Goal: Transaction & Acquisition: Purchase product/service

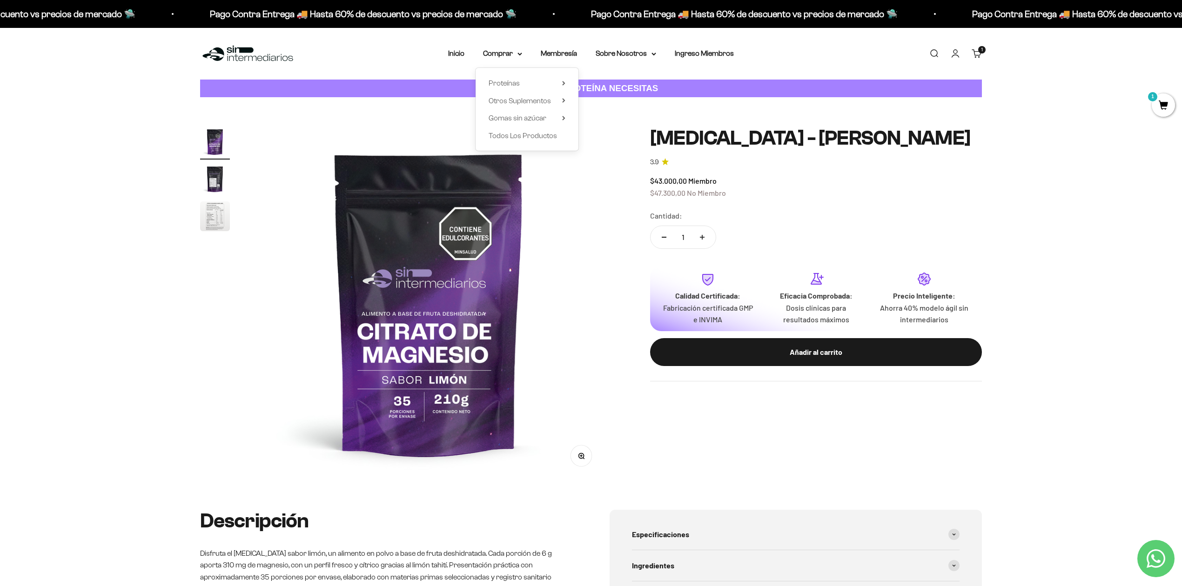
click at [934, 53] on link "Buscar" at bounding box center [934, 53] width 10 height 10
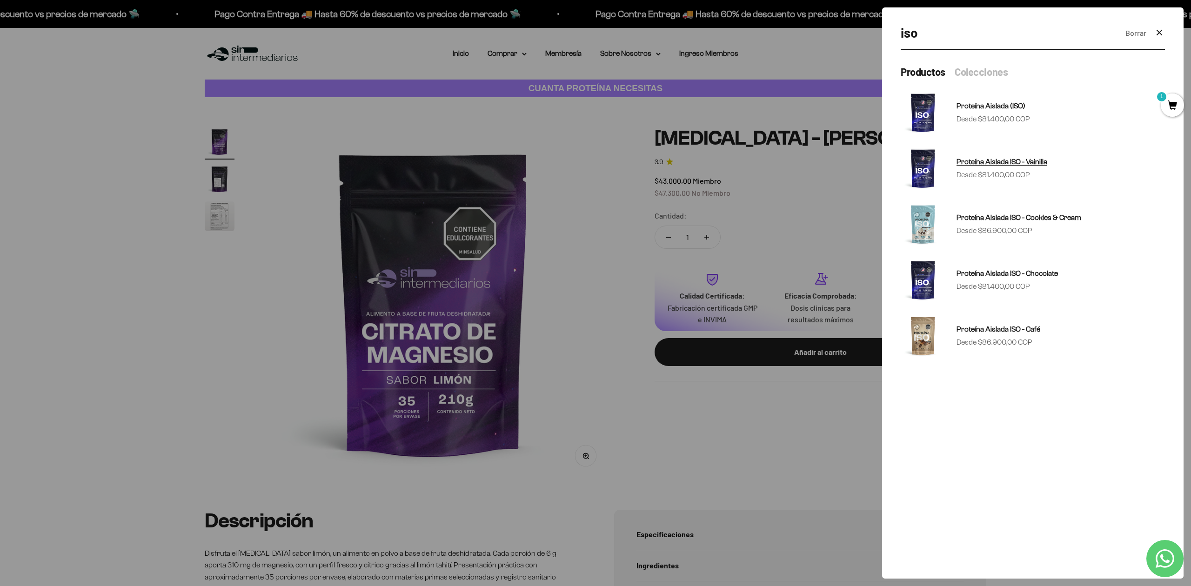
type input "iso"
click at [933, 169] on img at bounding box center [923, 168] width 45 height 45
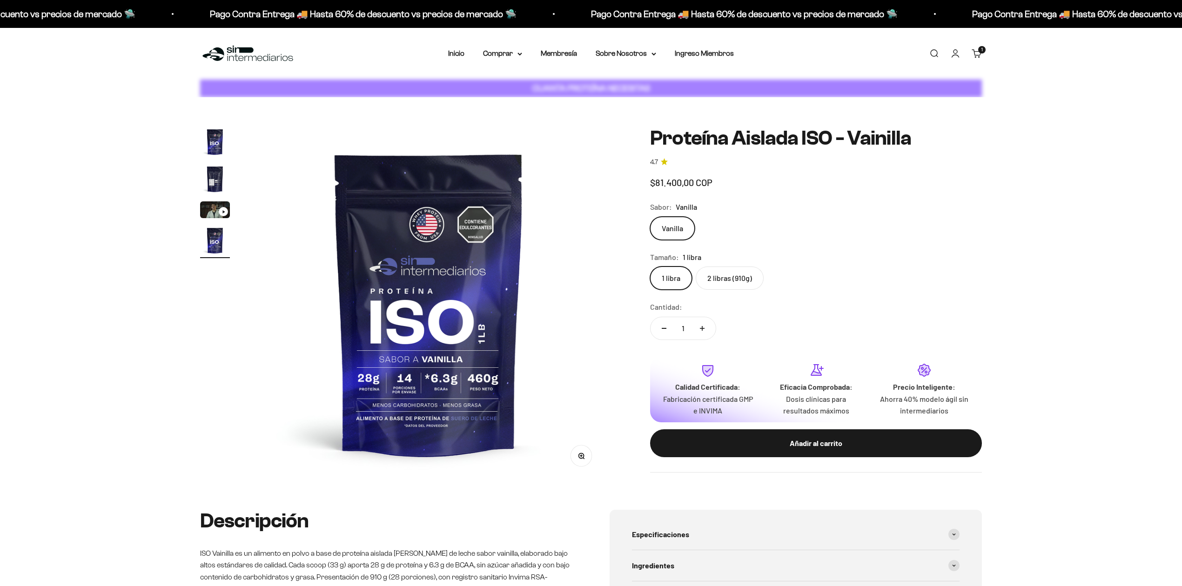
scroll to position [0, 1093]
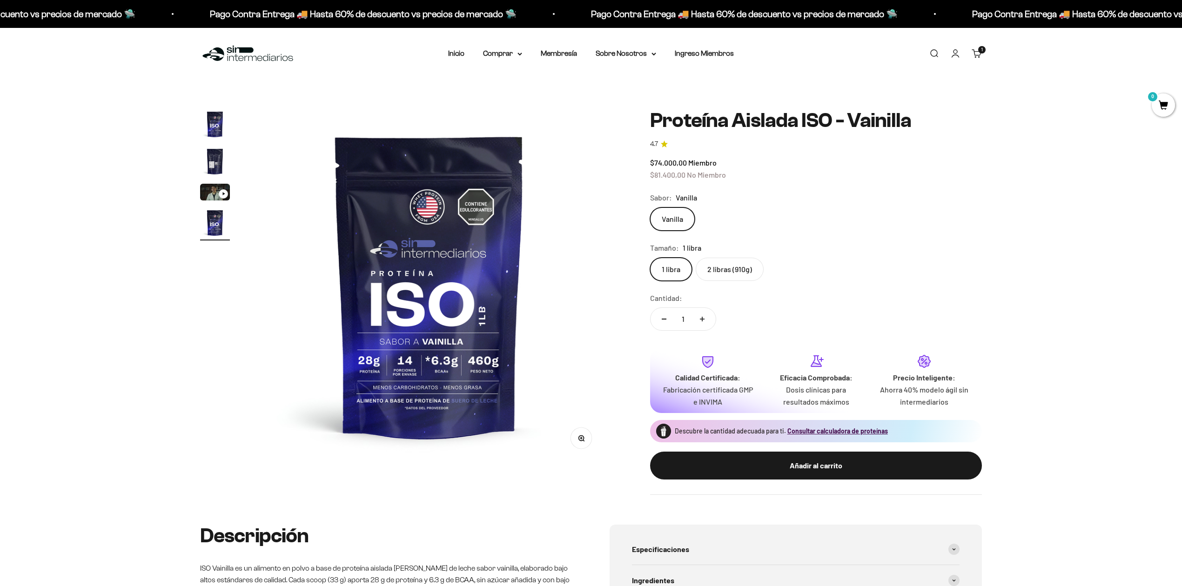
click at [840, 248] on div "Tamaño: 1 libra" at bounding box center [816, 248] width 332 height 12
click at [718, 275] on label "2 libras (910g)" at bounding box center [730, 269] width 68 height 23
click at [650, 258] on input "2 libras (910g)" at bounding box center [650, 257] width 0 height 0
click at [676, 268] on label "1 libra" at bounding box center [671, 269] width 42 height 23
click at [650, 258] on input "1 libra" at bounding box center [650, 257] width 0 height 0
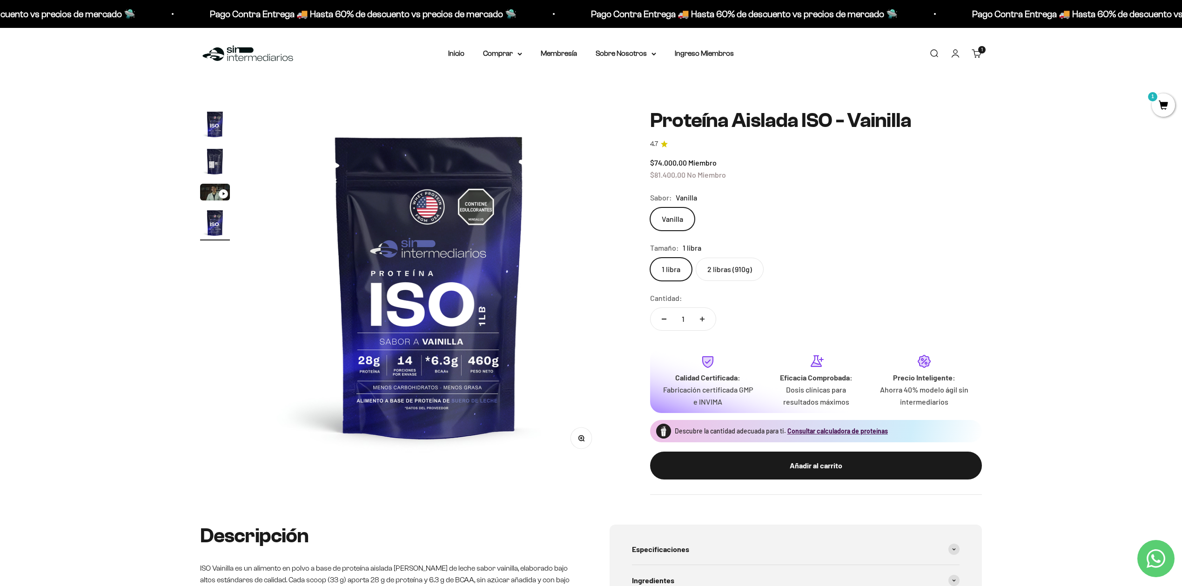
click at [715, 270] on label "2 libras (910g)" at bounding box center [730, 269] width 68 height 23
click at [650, 258] on input "2 libras (910g)" at bounding box center [650, 257] width 0 height 0
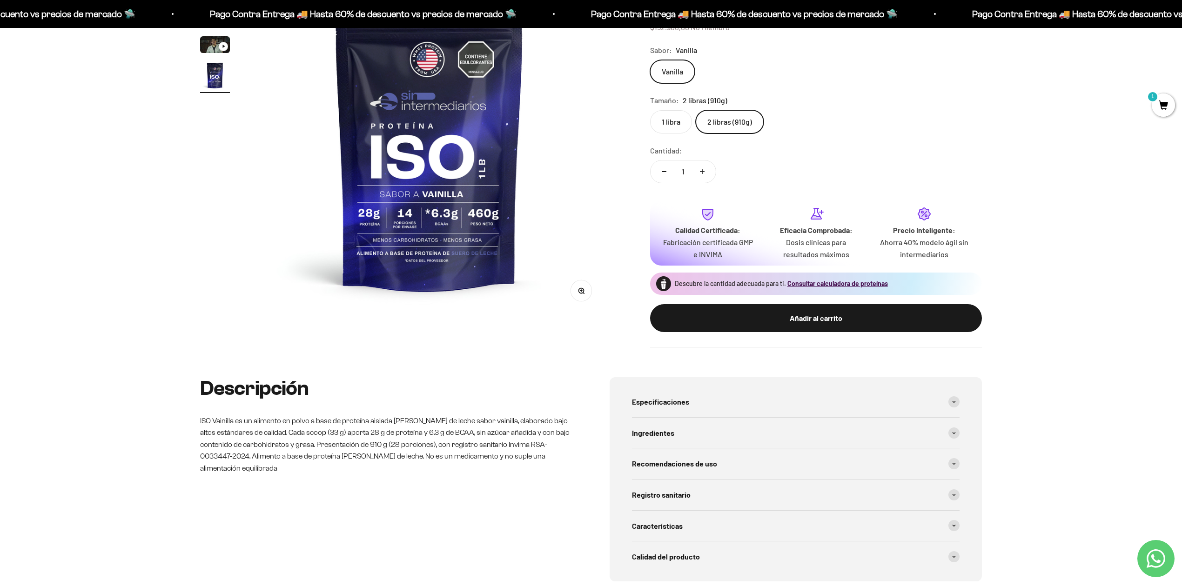
scroll to position [124, 0]
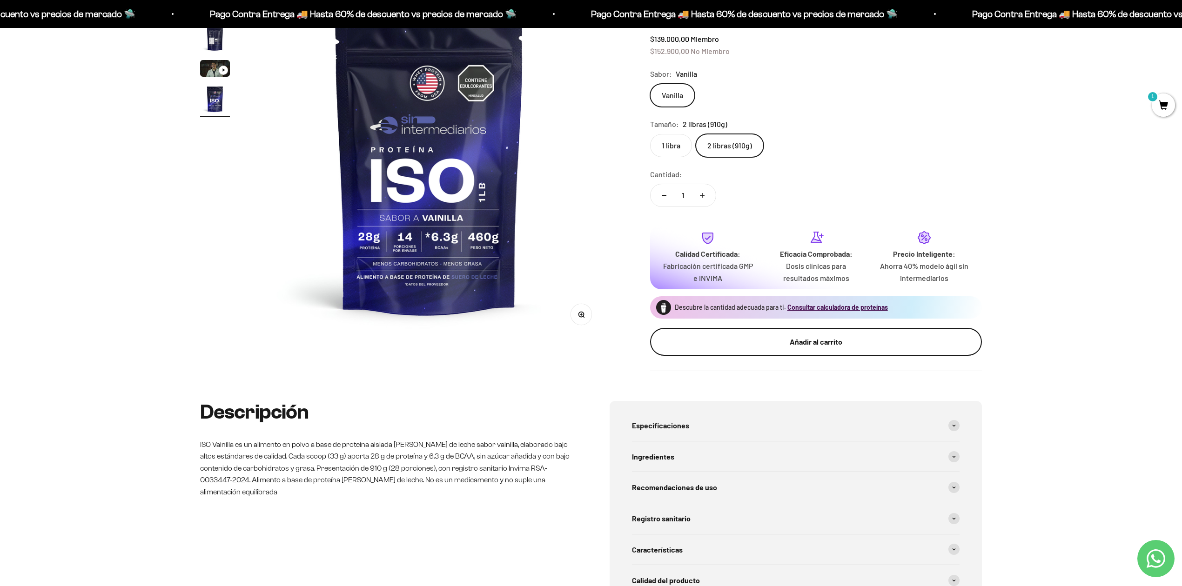
click at [832, 342] on div "Añadir al carrito" at bounding box center [816, 342] width 295 height 12
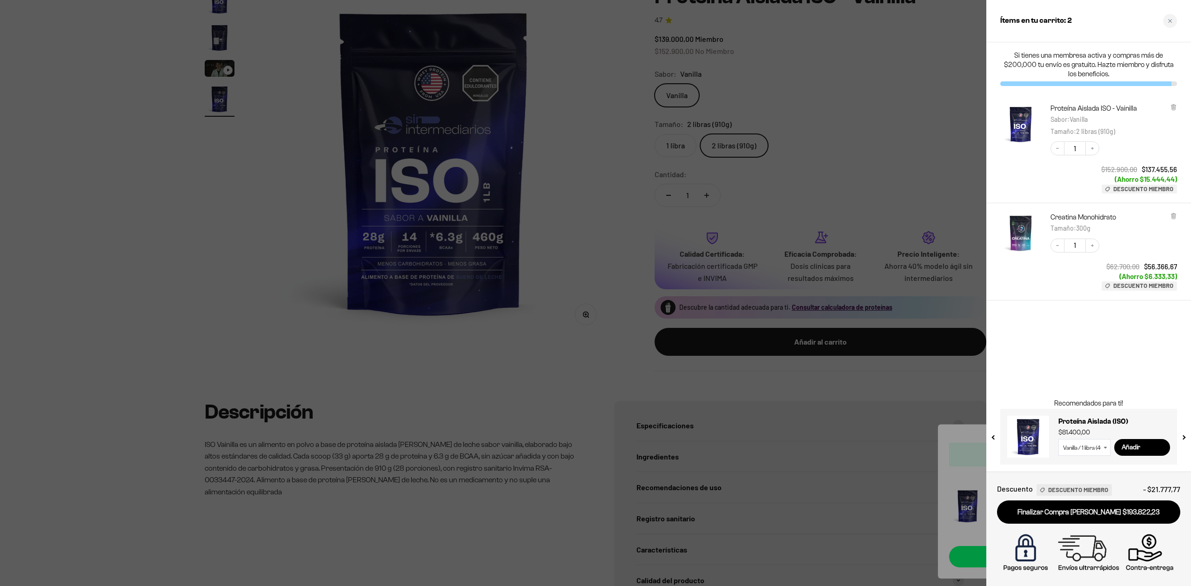
click at [571, 335] on div at bounding box center [595, 293] width 1191 height 586
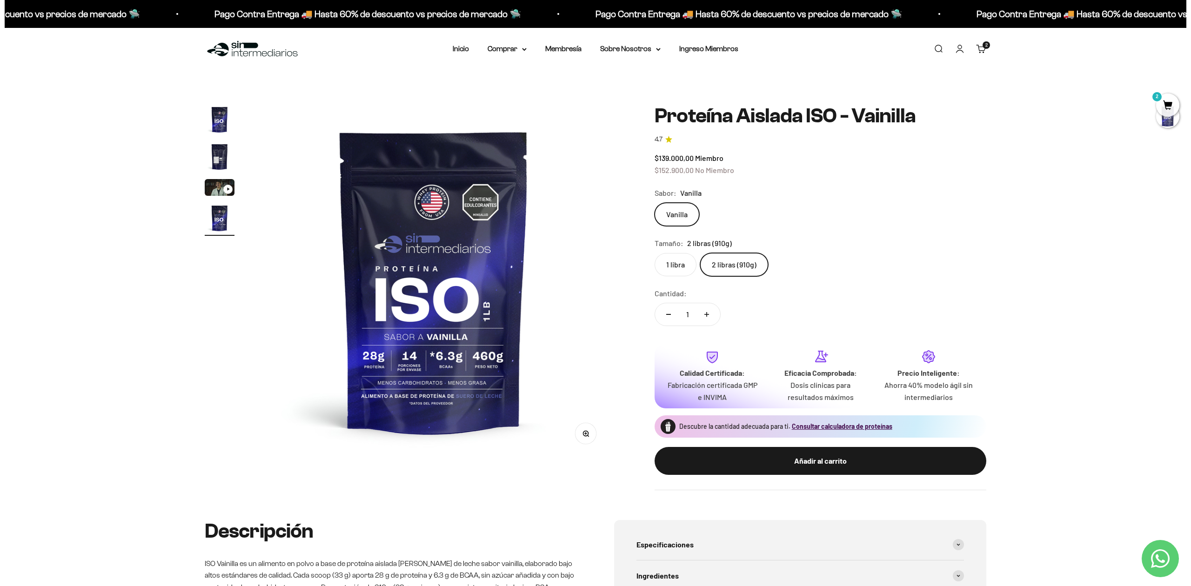
scroll to position [0, 0]
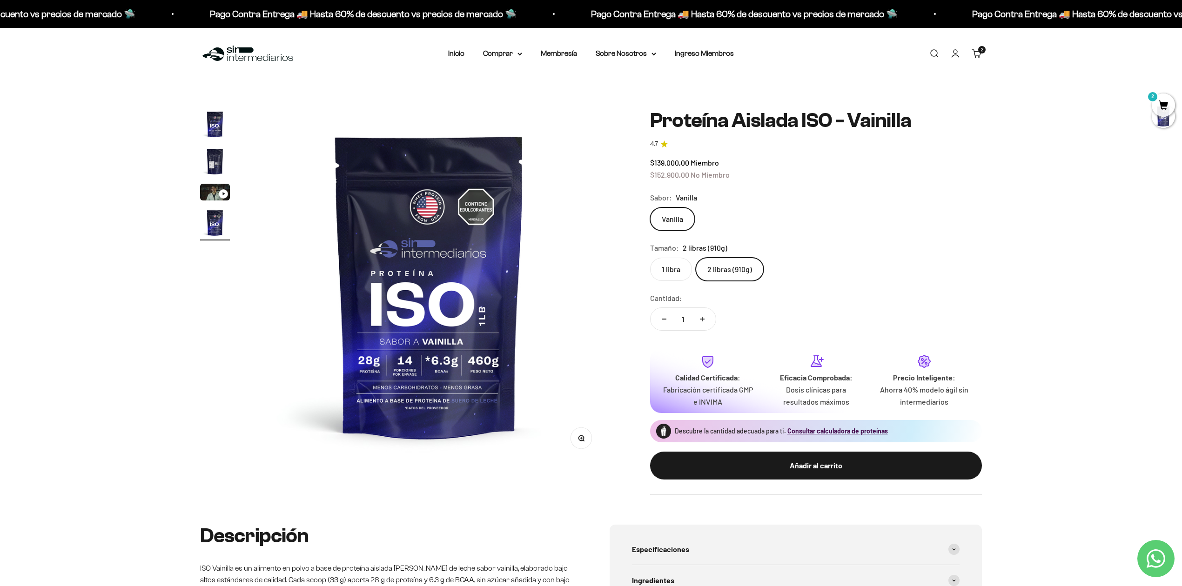
click at [1167, 101] on span "2" at bounding box center [1163, 105] width 23 height 23
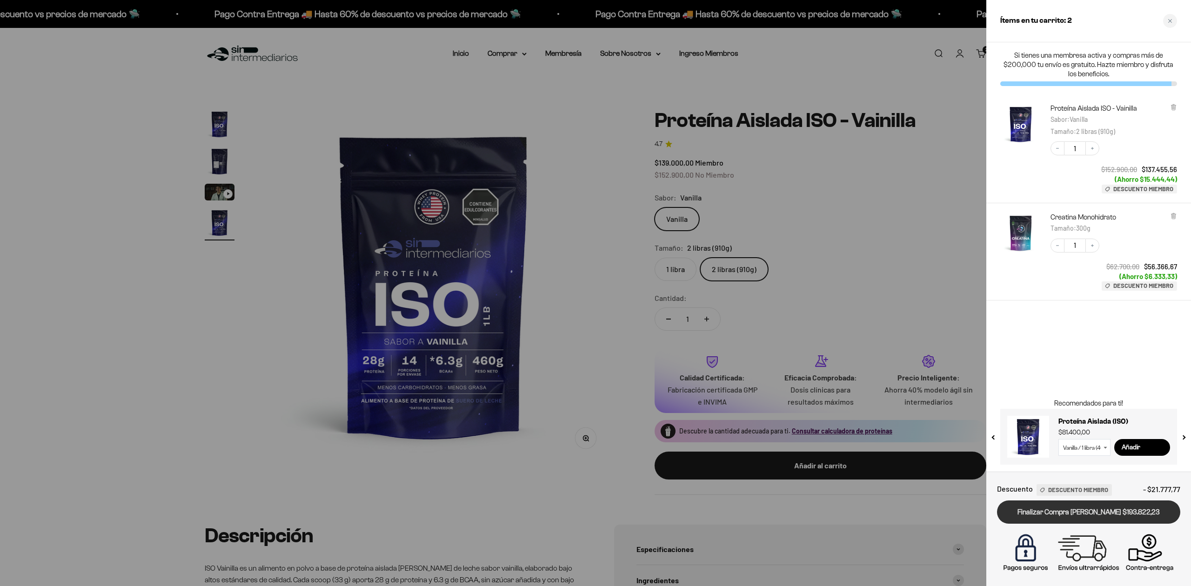
click at [1098, 514] on link "Finalizar Compra [PERSON_NAME] $193.822,23" at bounding box center [1088, 513] width 183 height 24
